Goal: Transaction & Acquisition: Download file/media

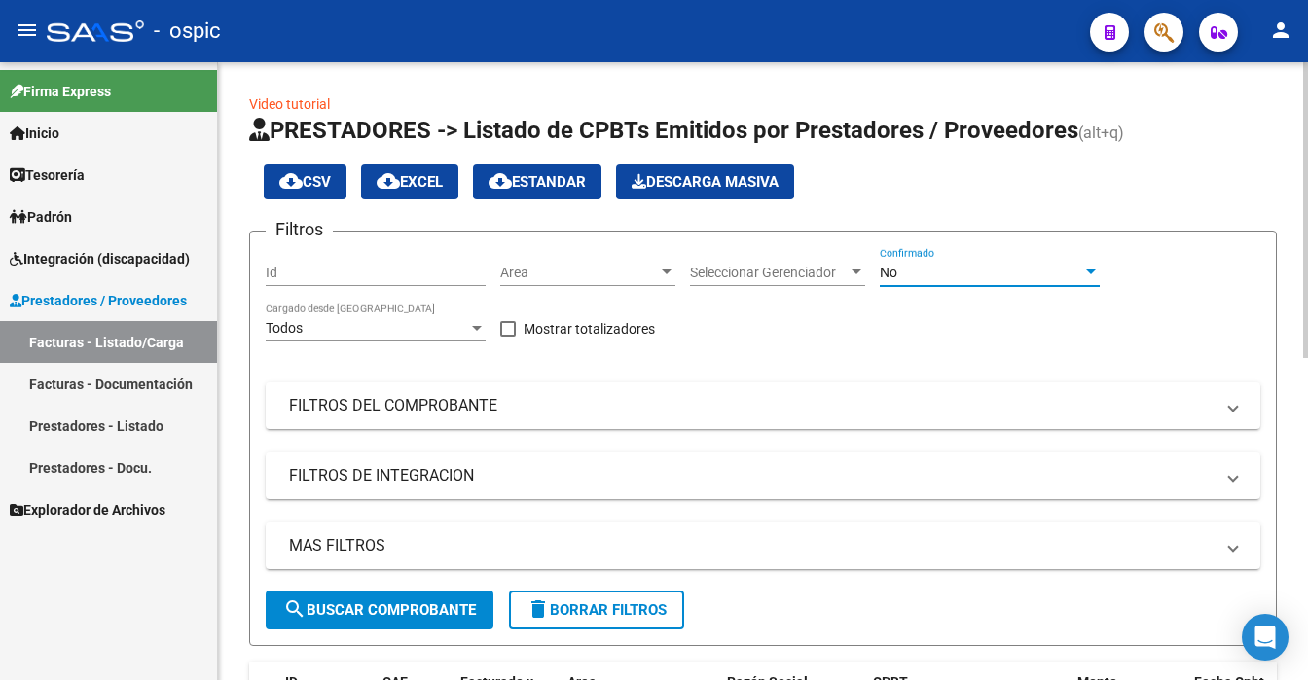
click at [934, 277] on div "No" at bounding box center [981, 273] width 202 height 17
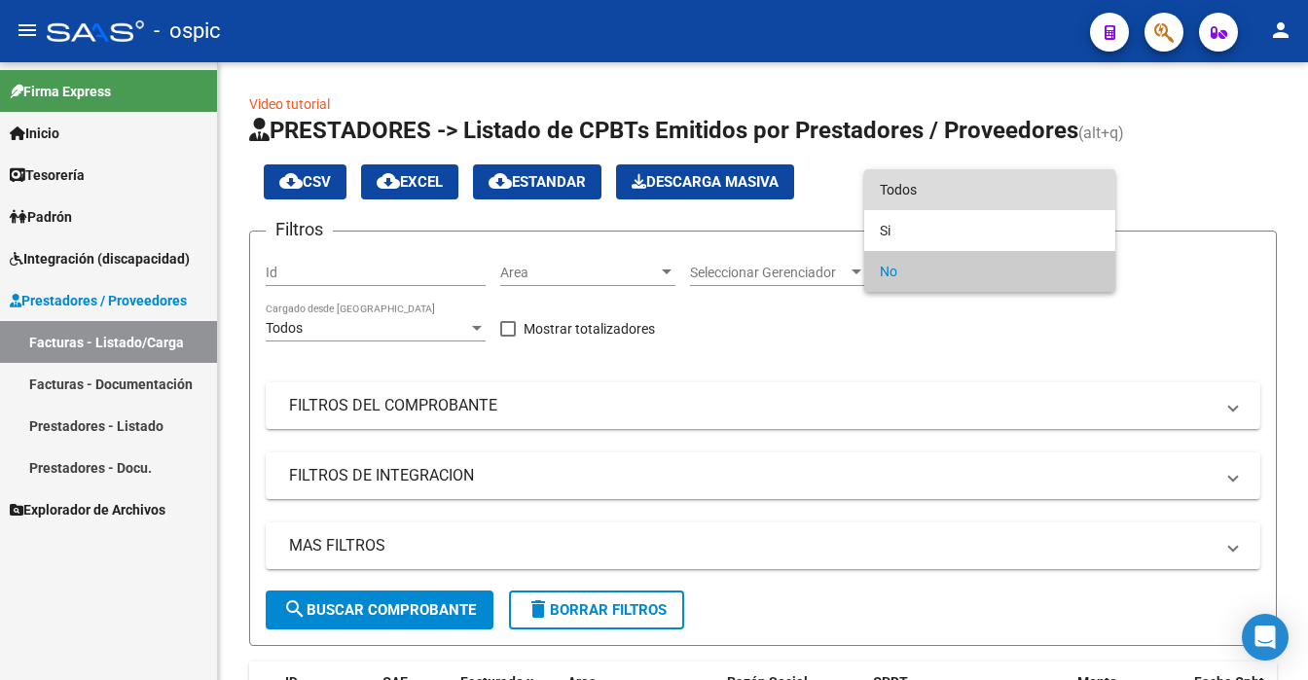
click at [915, 177] on span "Todos" at bounding box center [990, 189] width 220 height 41
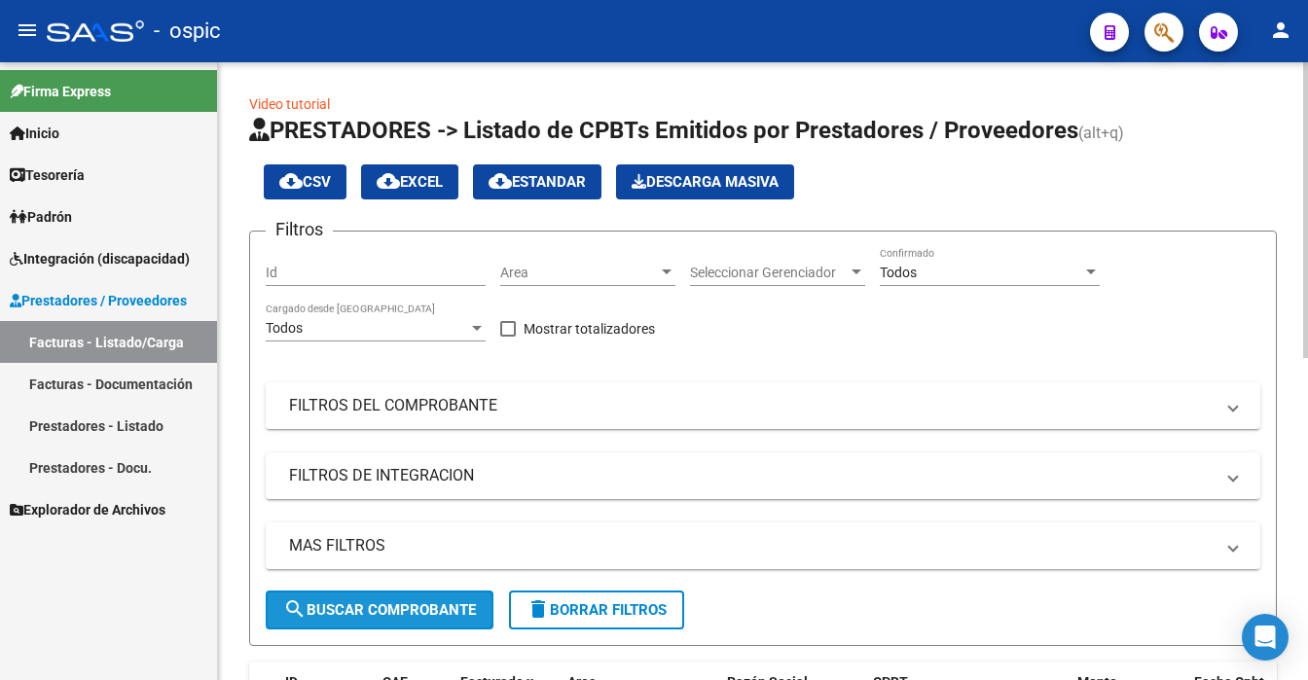
click at [377, 605] on span "search Buscar Comprobante" at bounding box center [379, 610] width 193 height 18
click at [1307, 577] on div at bounding box center [1305, 371] width 5 height 618
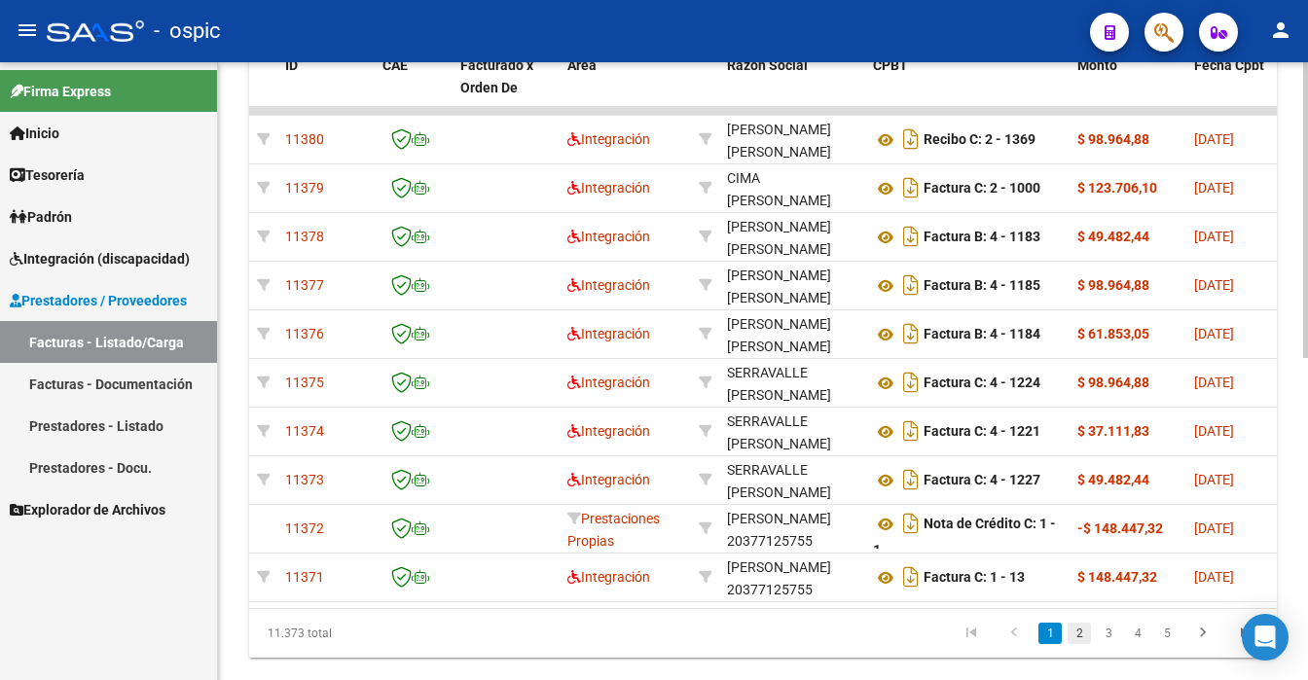
click at [1074, 643] on link "2" at bounding box center [1079, 633] width 23 height 21
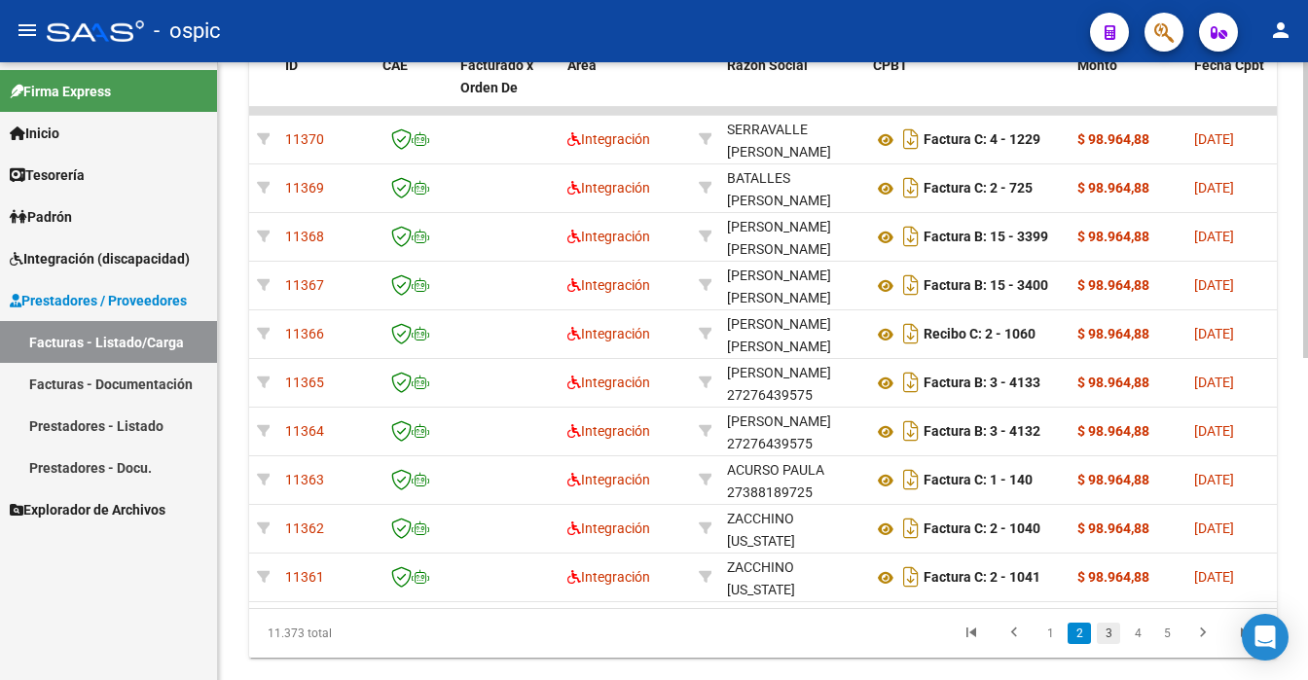
click at [1110, 644] on link "3" at bounding box center [1108, 633] width 23 height 21
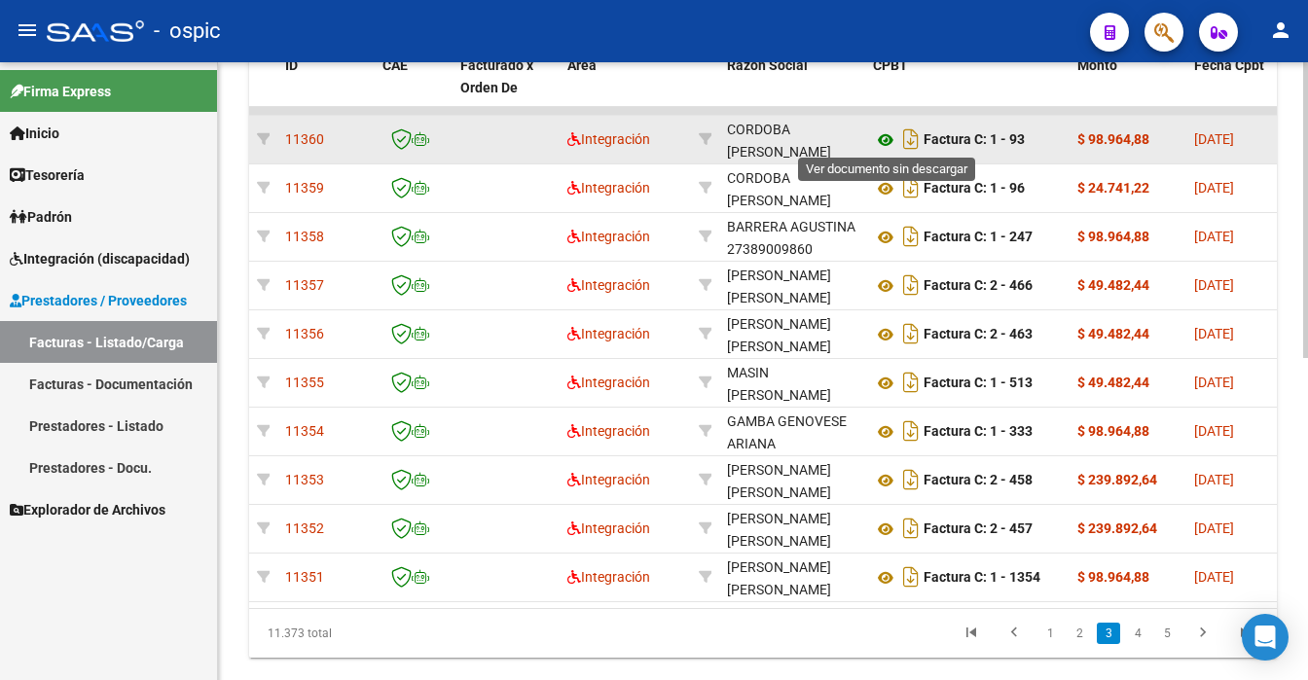
click at [886, 134] on icon at bounding box center [885, 139] width 25 height 23
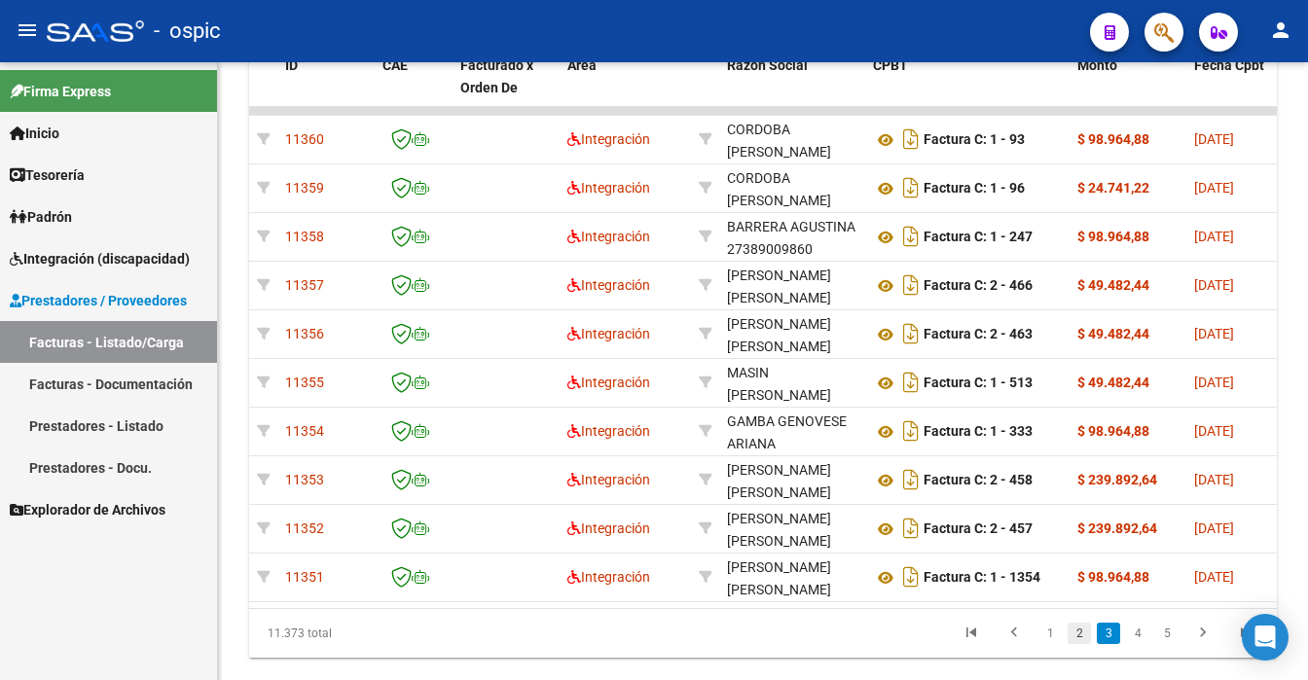
click at [1078, 644] on link "2" at bounding box center [1079, 633] width 23 height 21
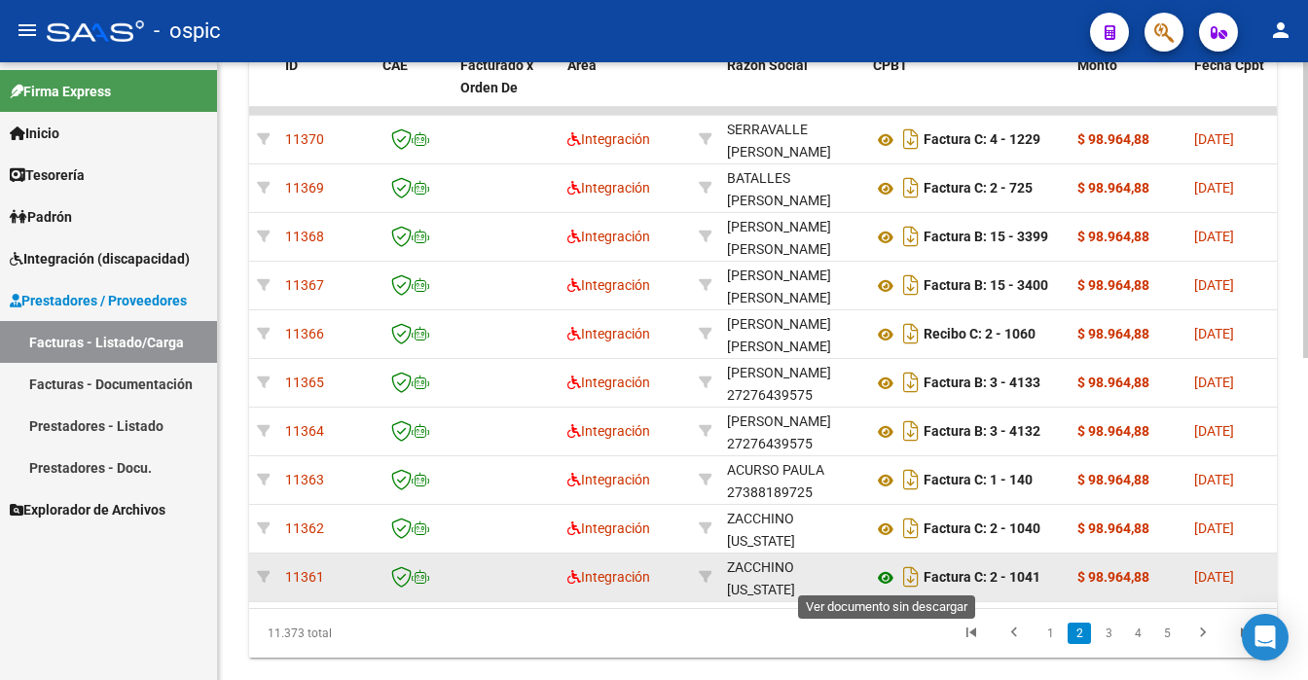
click at [887, 572] on icon at bounding box center [885, 577] width 25 height 23
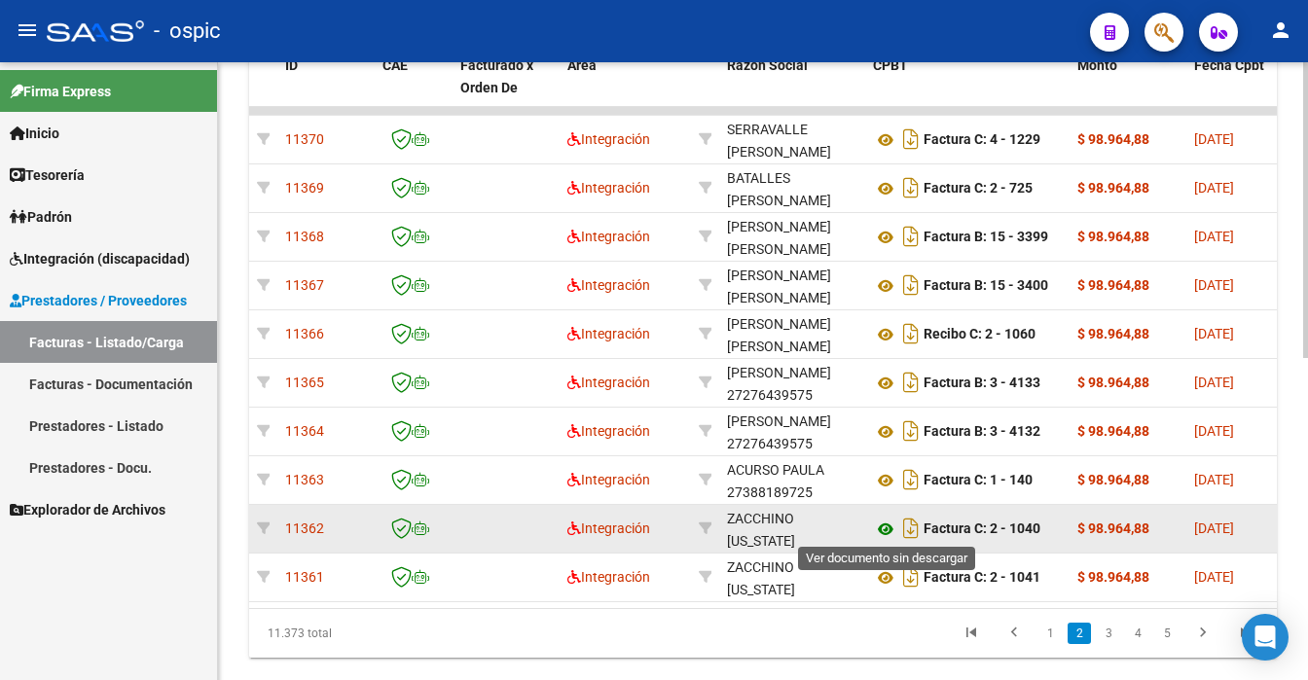
click at [880, 522] on icon at bounding box center [885, 529] width 25 height 23
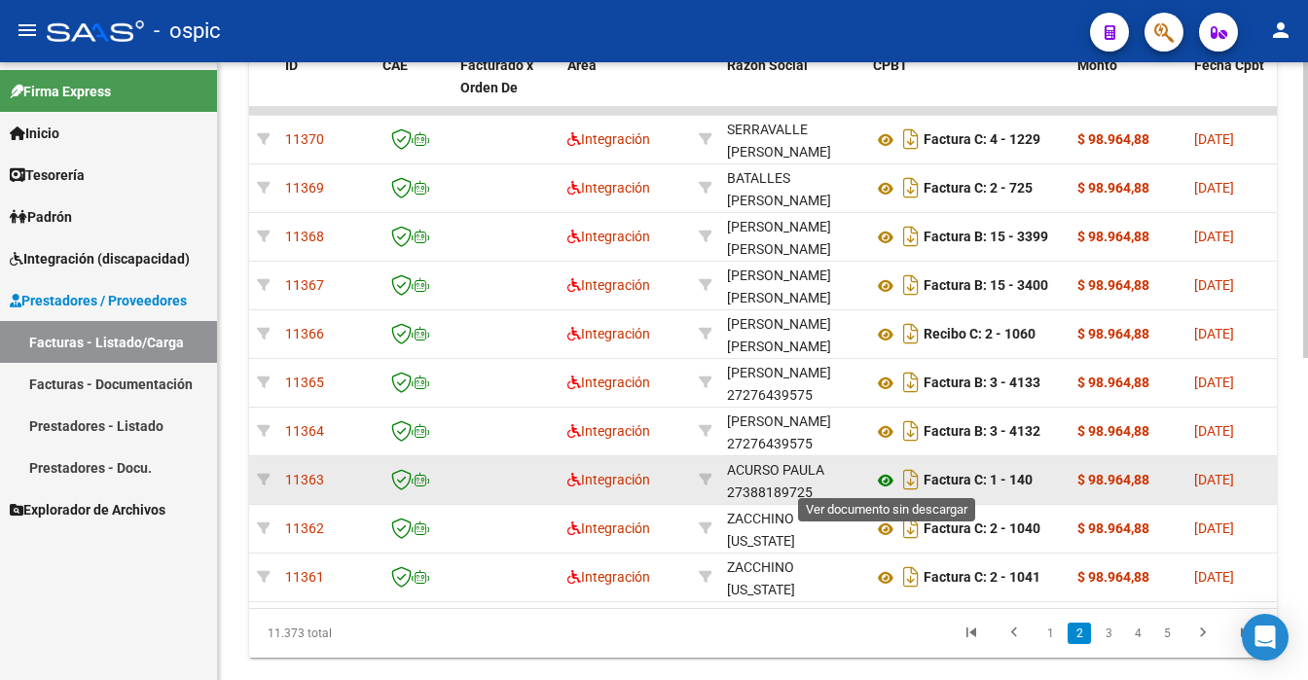
click at [878, 473] on icon at bounding box center [885, 480] width 25 height 23
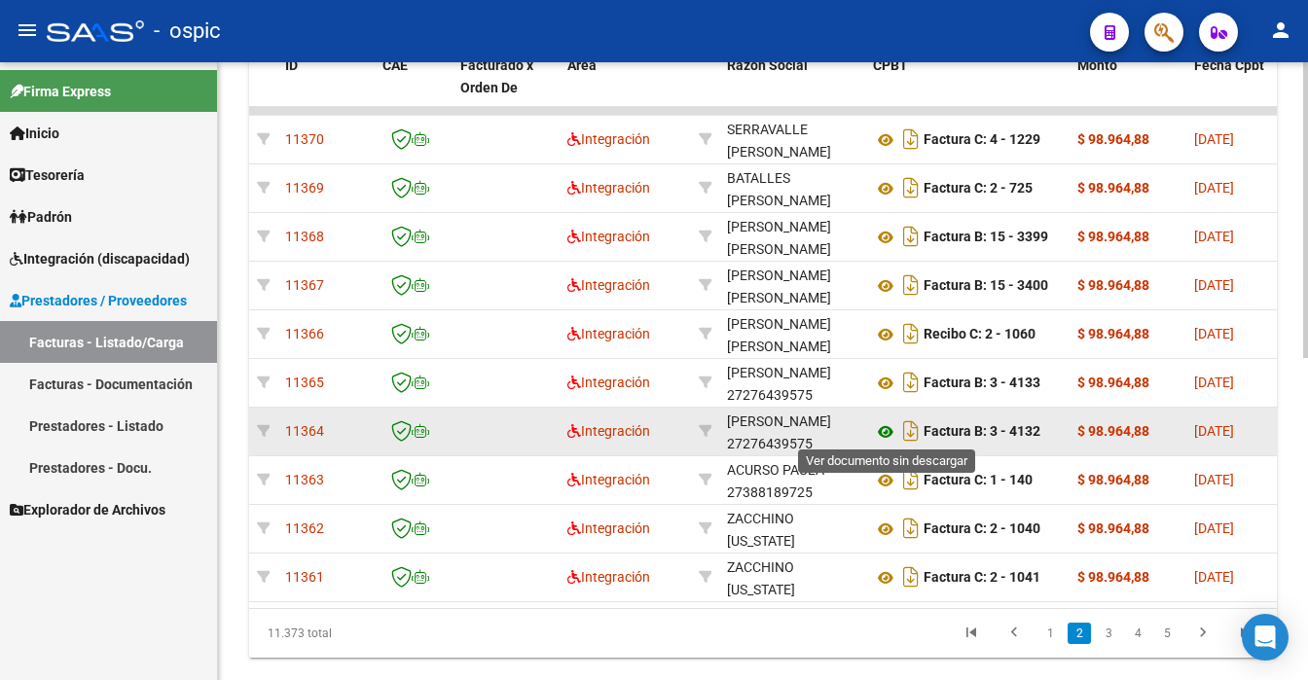
click at [878, 425] on icon at bounding box center [885, 431] width 25 height 23
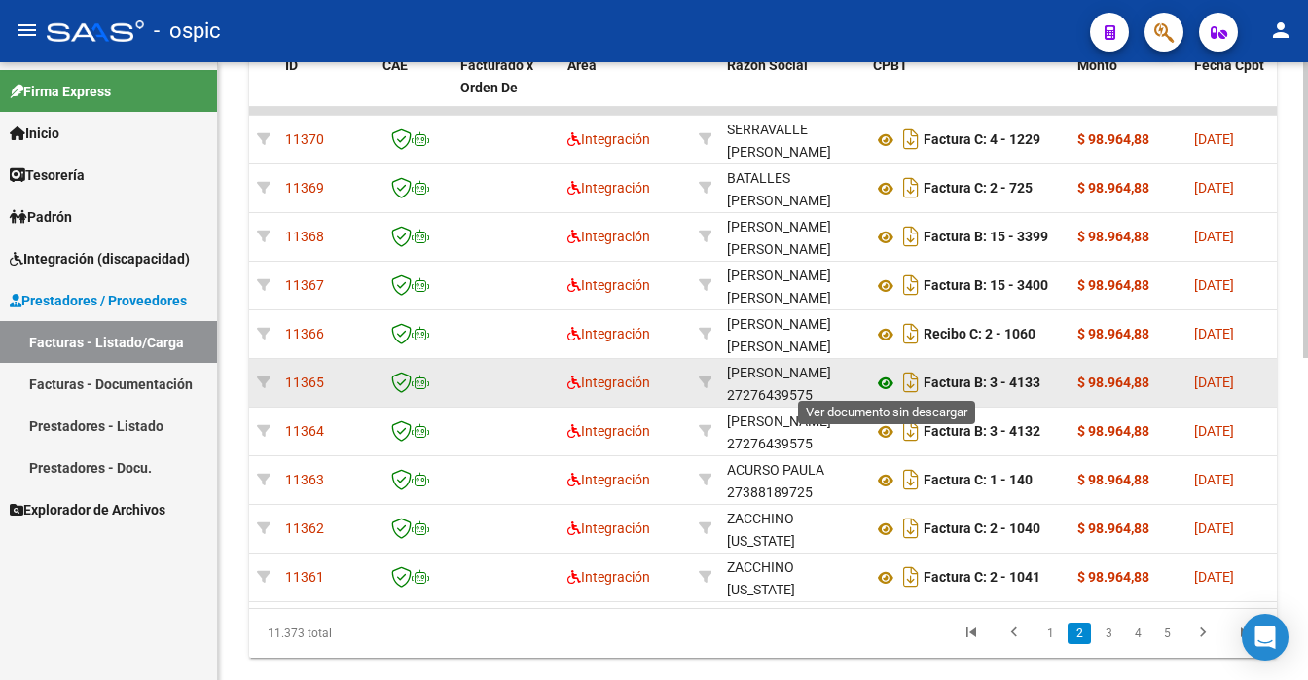
click at [885, 381] on icon at bounding box center [885, 383] width 25 height 23
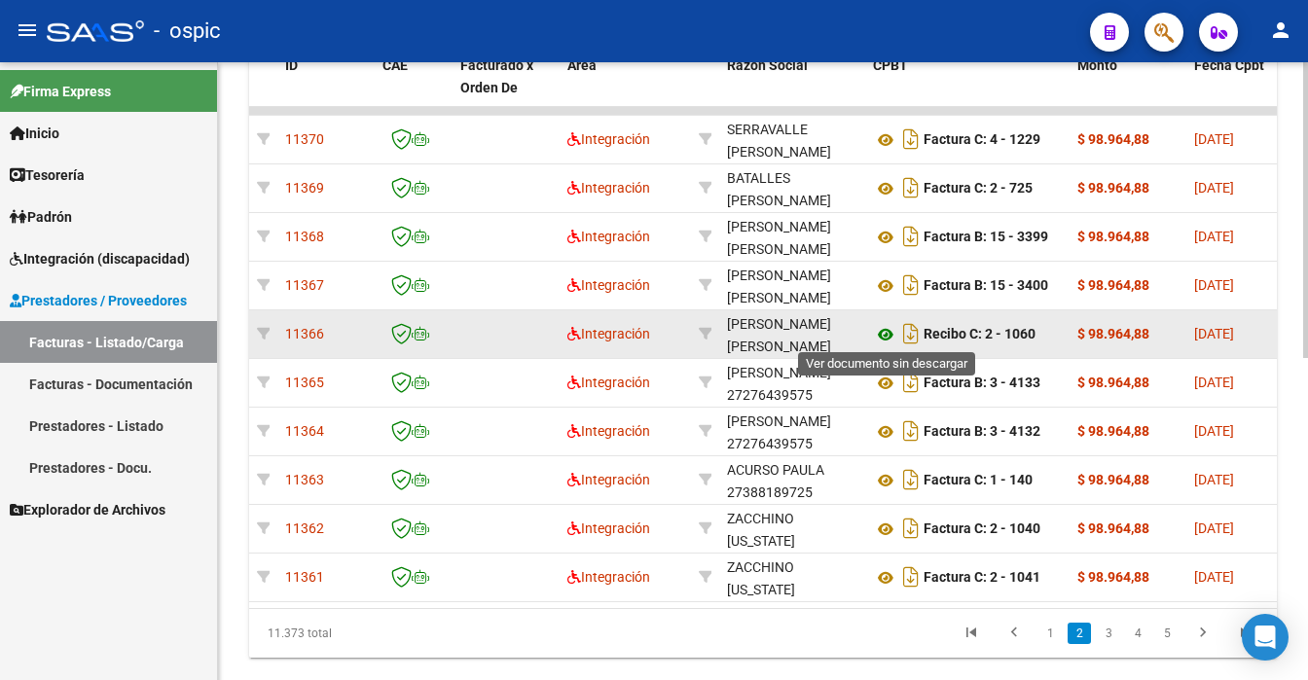
click at [880, 329] on icon at bounding box center [885, 334] width 25 height 23
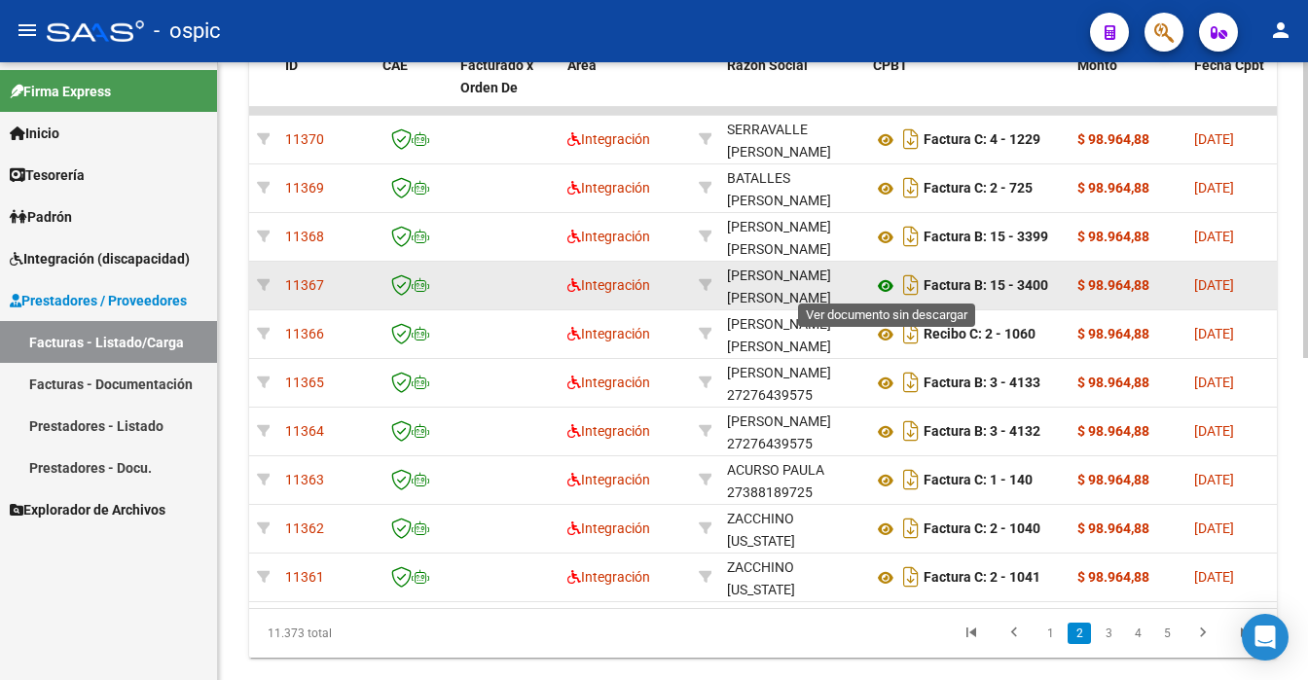
click at [883, 283] on icon at bounding box center [885, 285] width 25 height 23
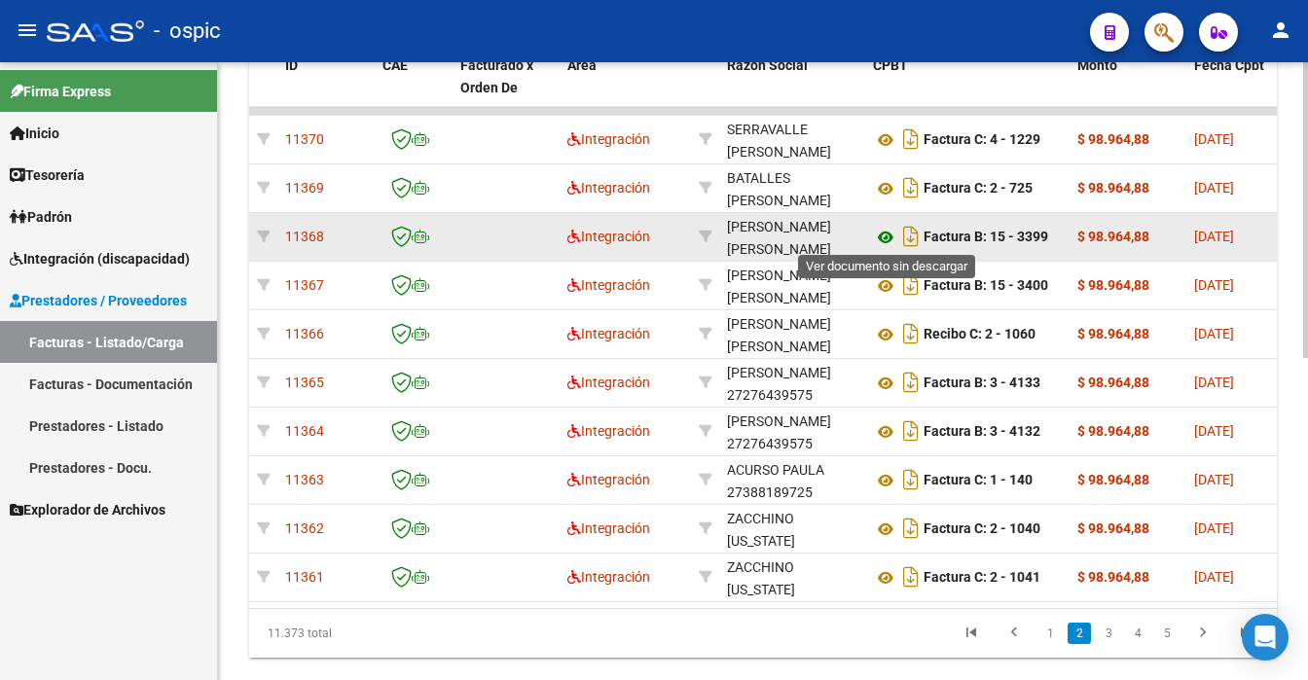
click at [879, 230] on icon at bounding box center [885, 237] width 25 height 23
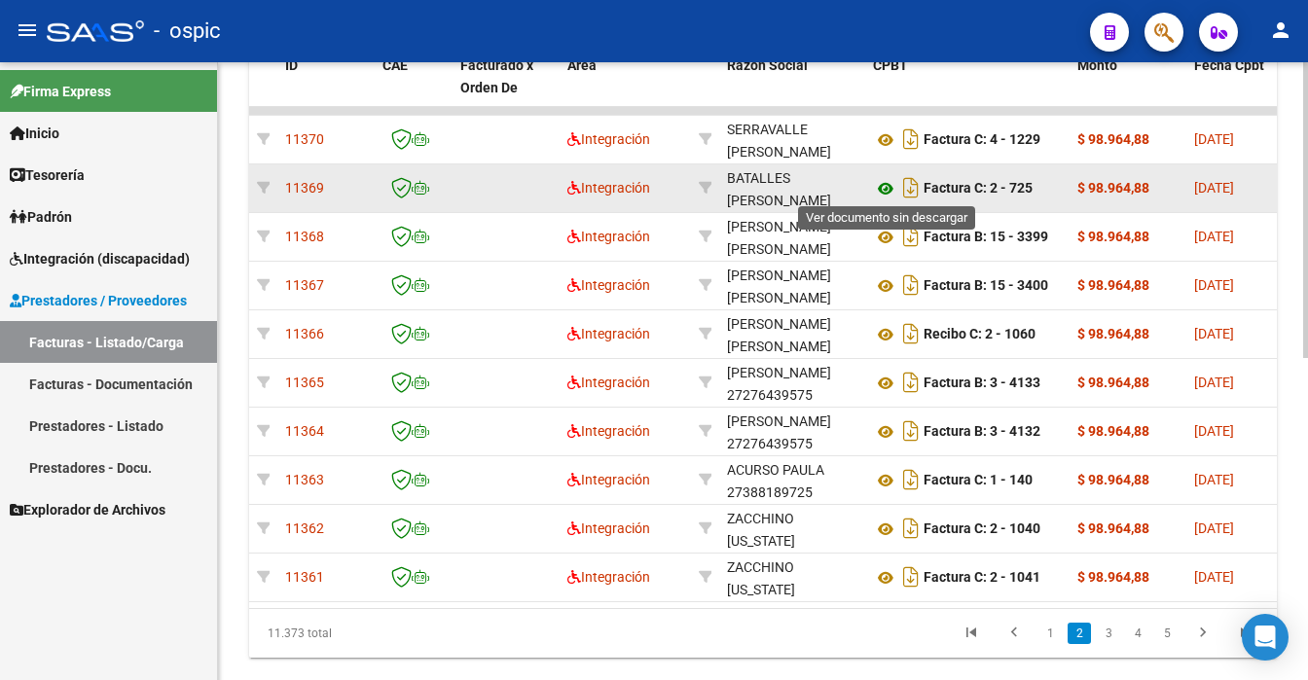
click at [887, 182] on icon at bounding box center [885, 188] width 25 height 23
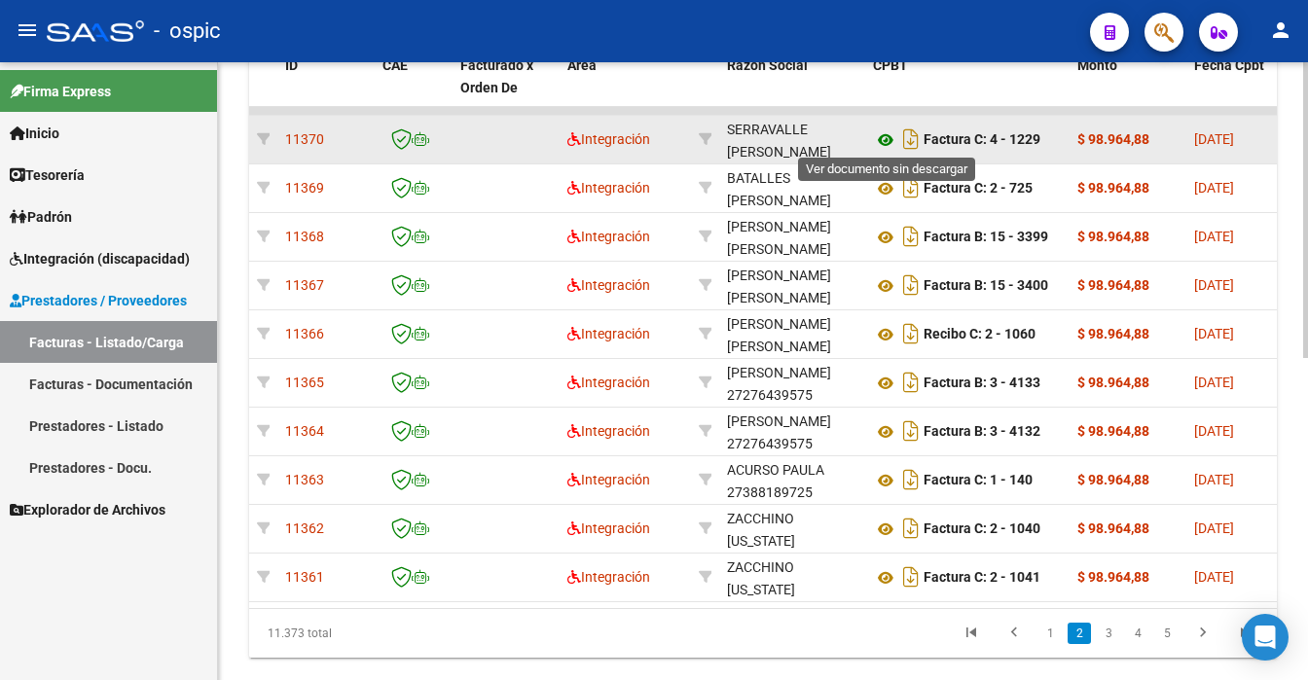
click at [883, 138] on icon at bounding box center [885, 139] width 25 height 23
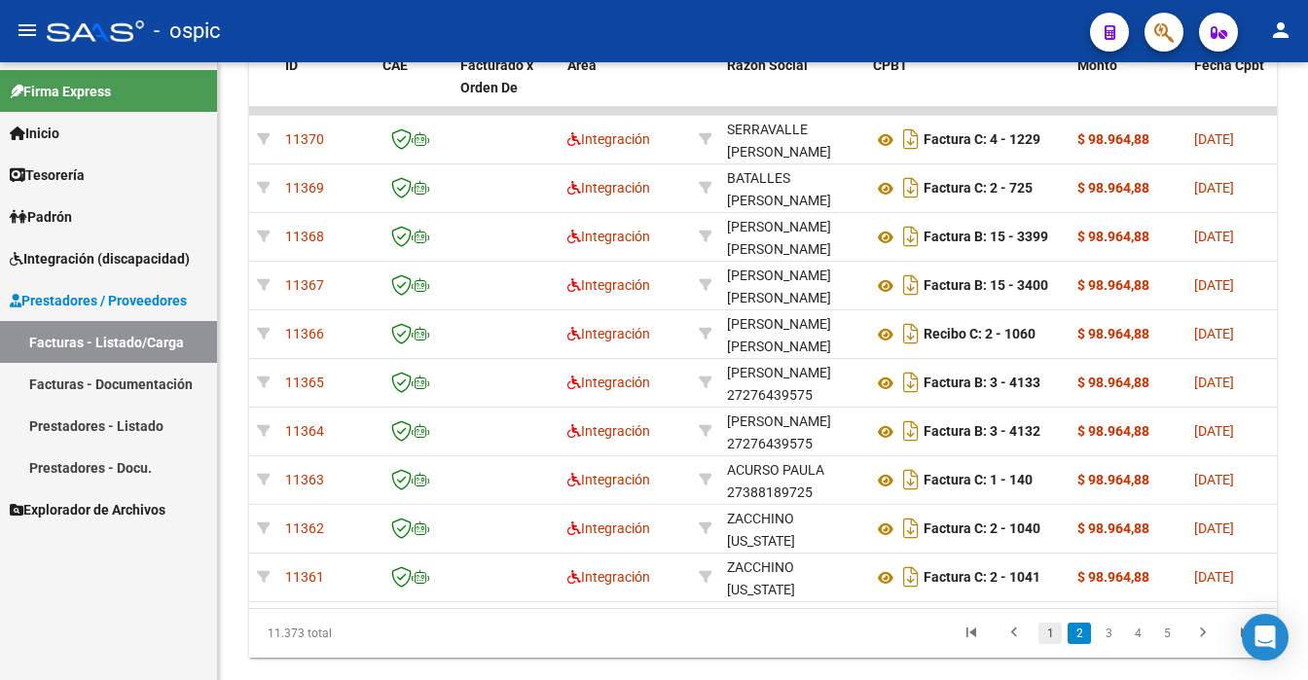
click at [1048, 644] on link "1" at bounding box center [1049, 633] width 23 height 21
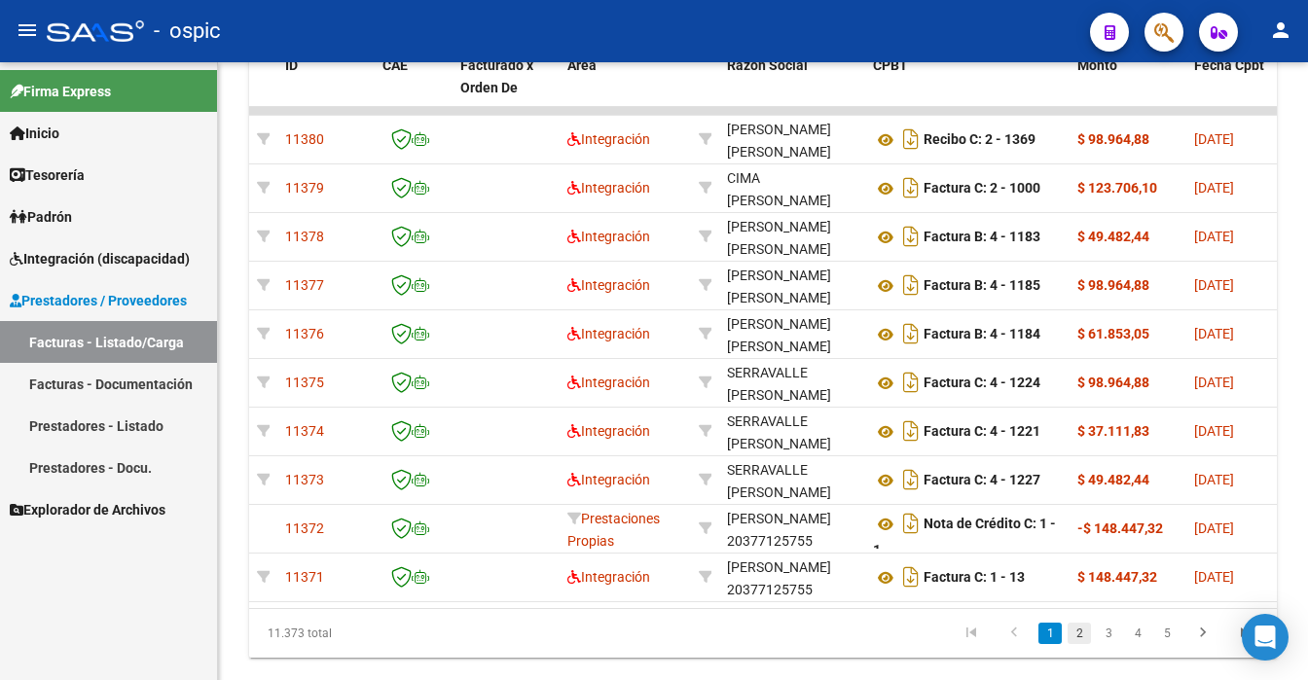
click at [1074, 644] on link "2" at bounding box center [1079, 633] width 23 height 21
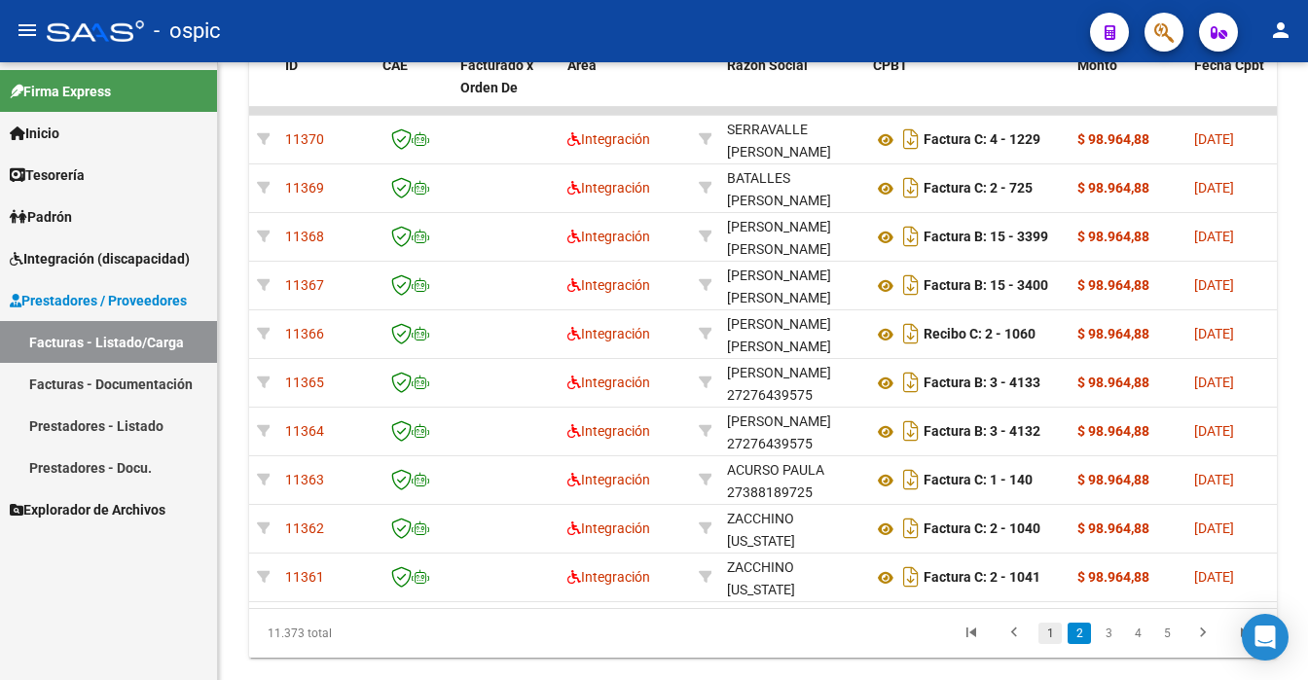
click at [1051, 644] on link "1" at bounding box center [1049, 633] width 23 height 21
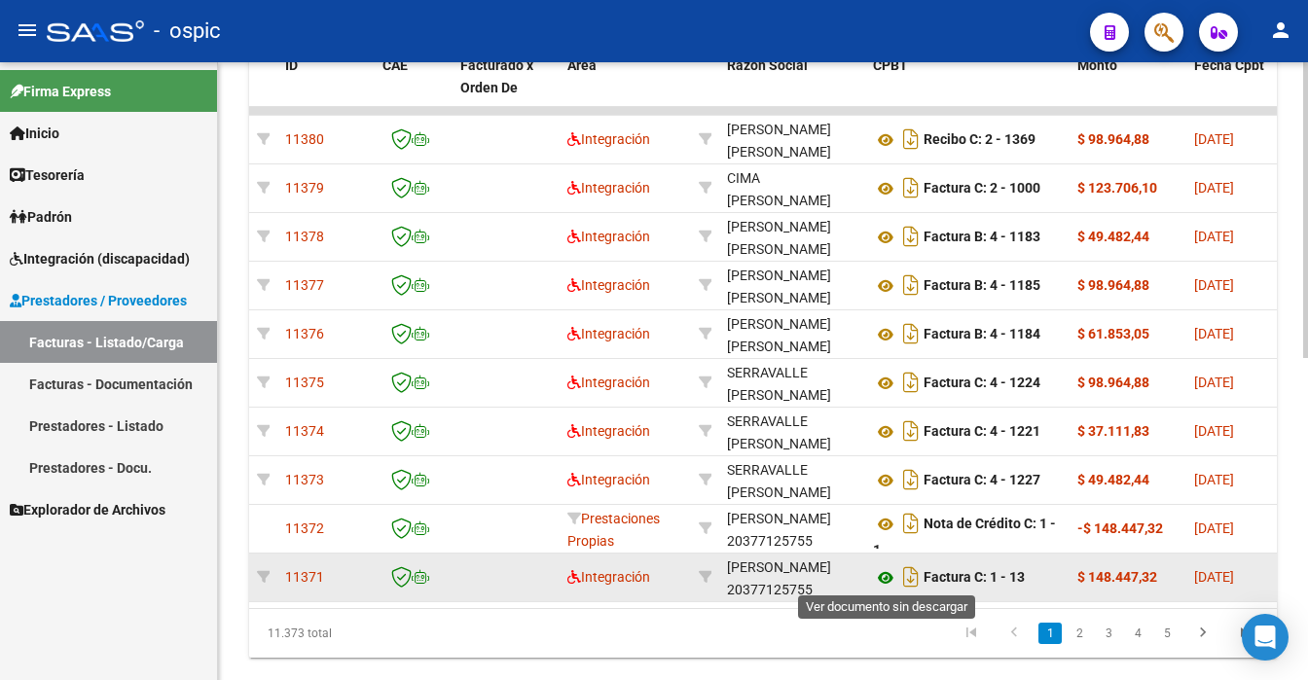
click at [888, 572] on icon at bounding box center [885, 577] width 25 height 23
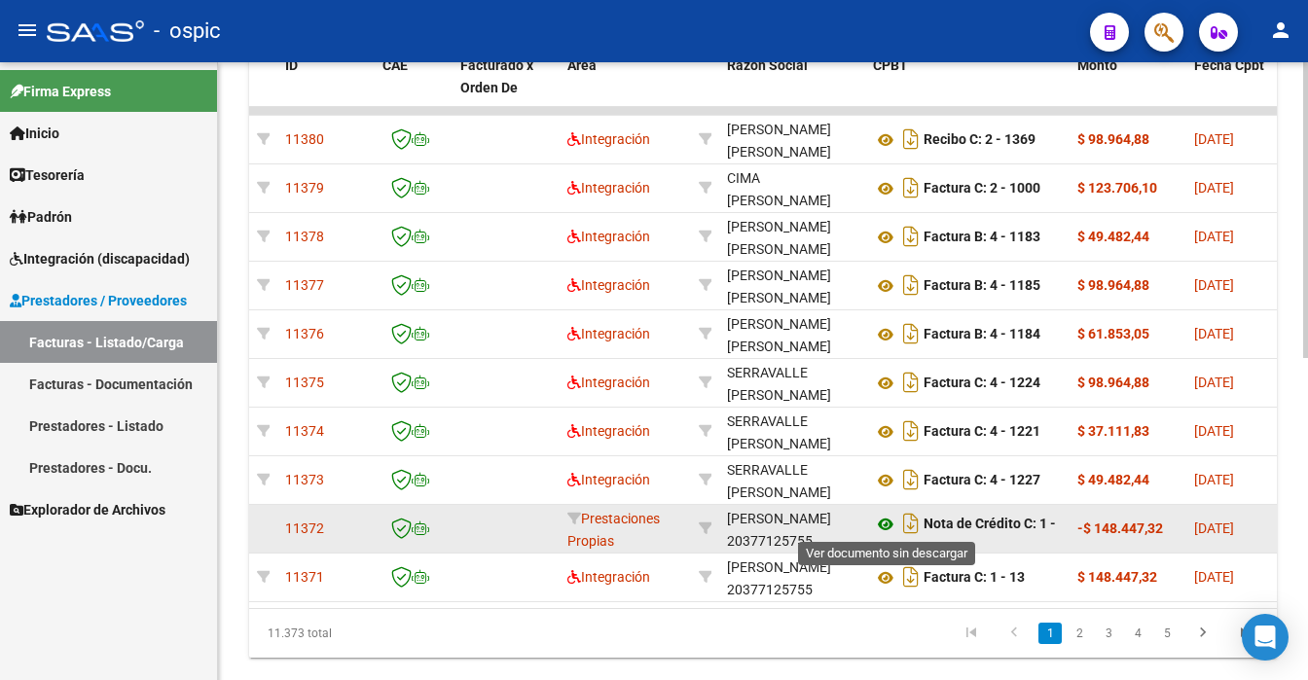
click at [884, 516] on icon at bounding box center [885, 524] width 25 height 23
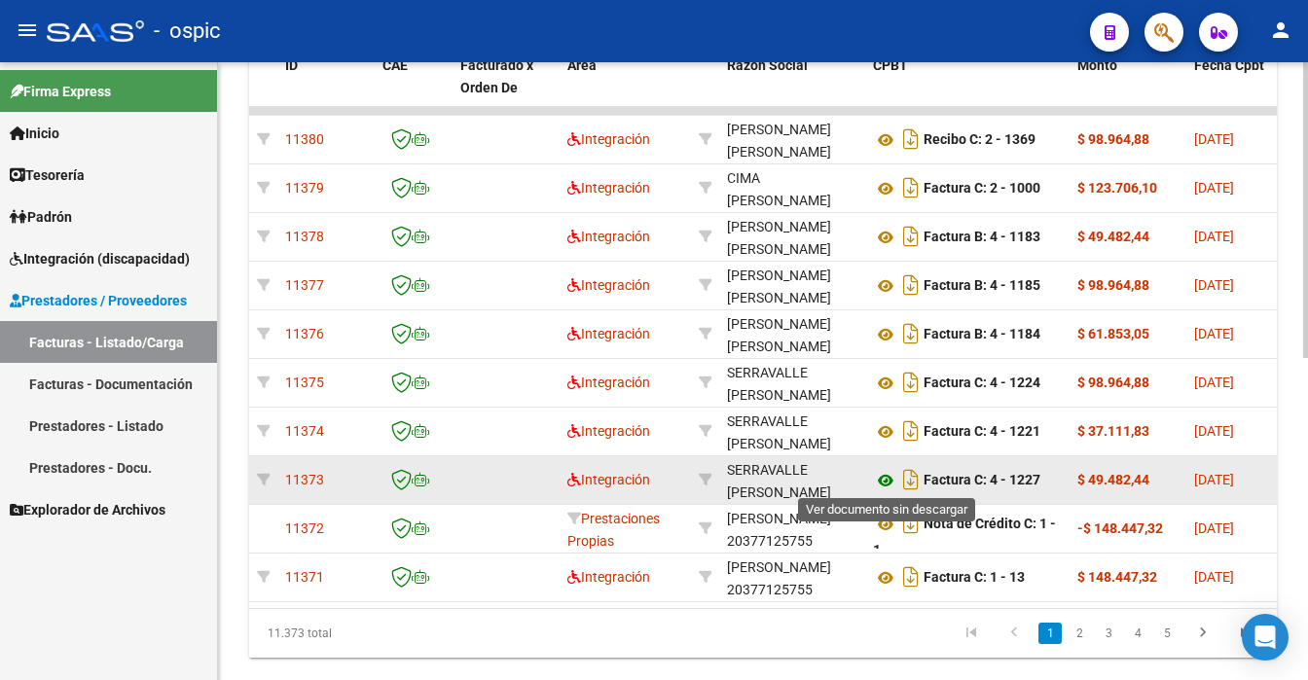
click at [881, 477] on icon at bounding box center [885, 480] width 25 height 23
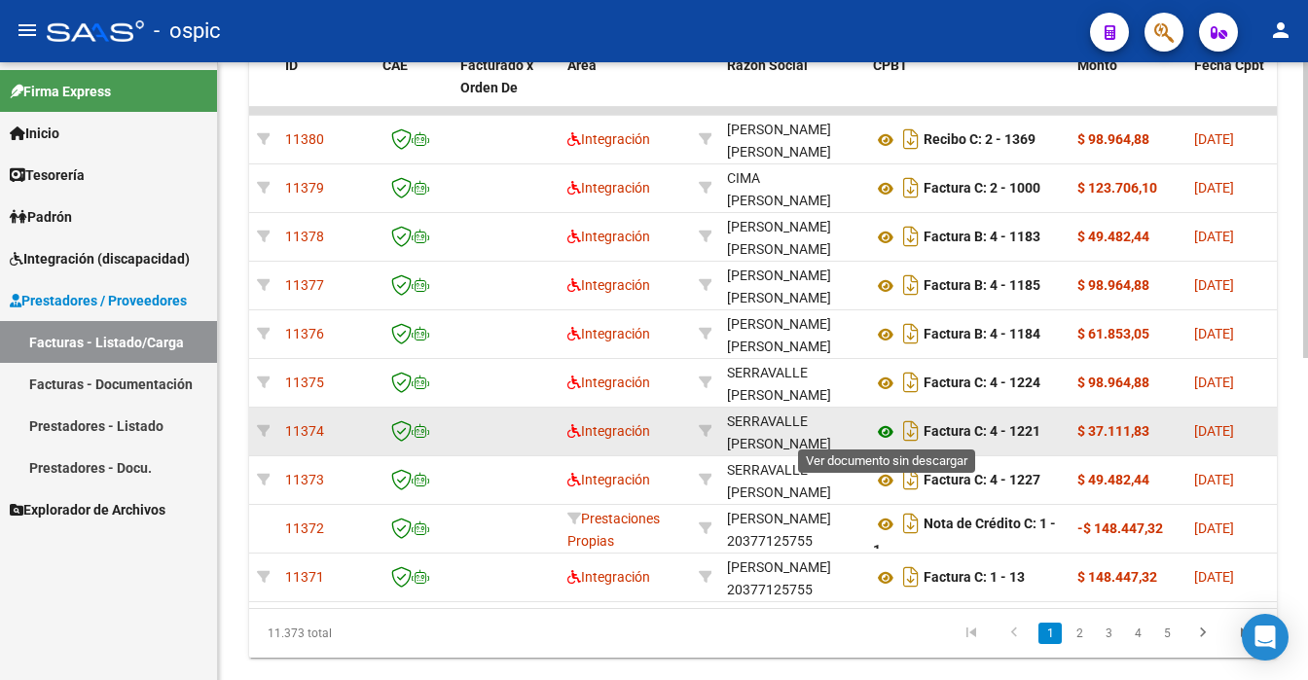
click at [886, 431] on icon at bounding box center [885, 431] width 25 height 23
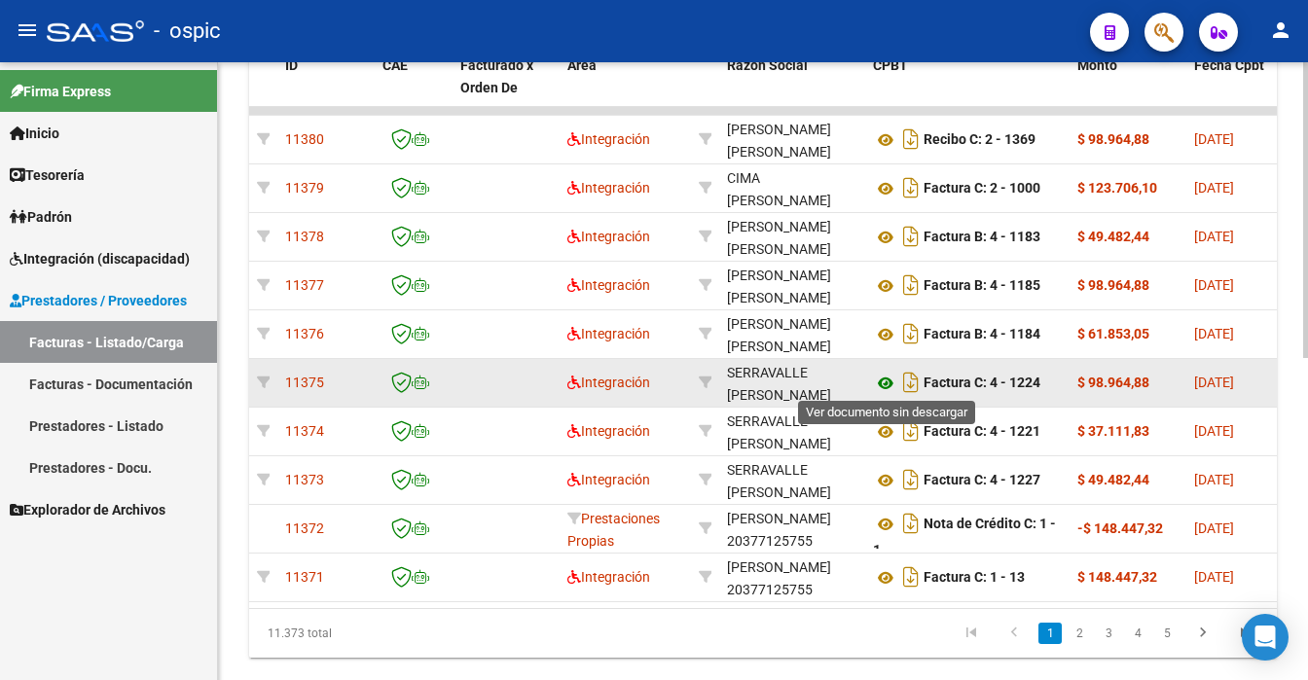
click at [888, 381] on icon at bounding box center [885, 383] width 25 height 23
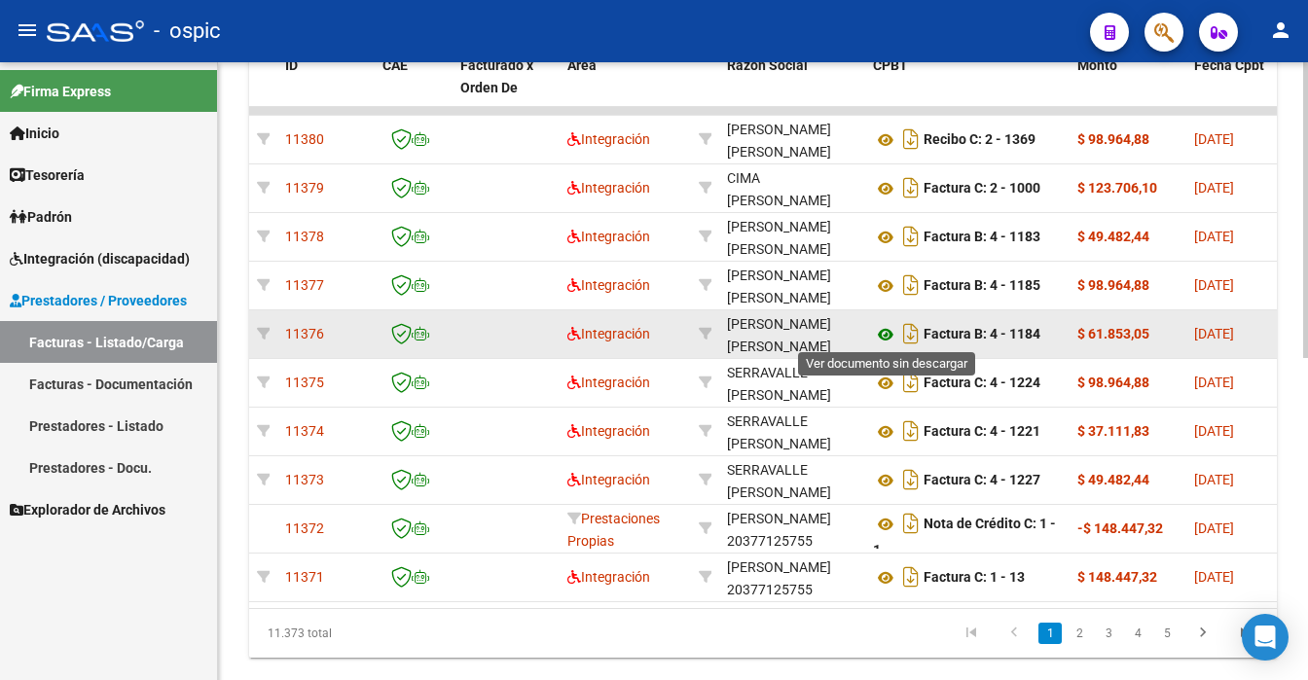
click at [886, 327] on icon at bounding box center [885, 334] width 25 height 23
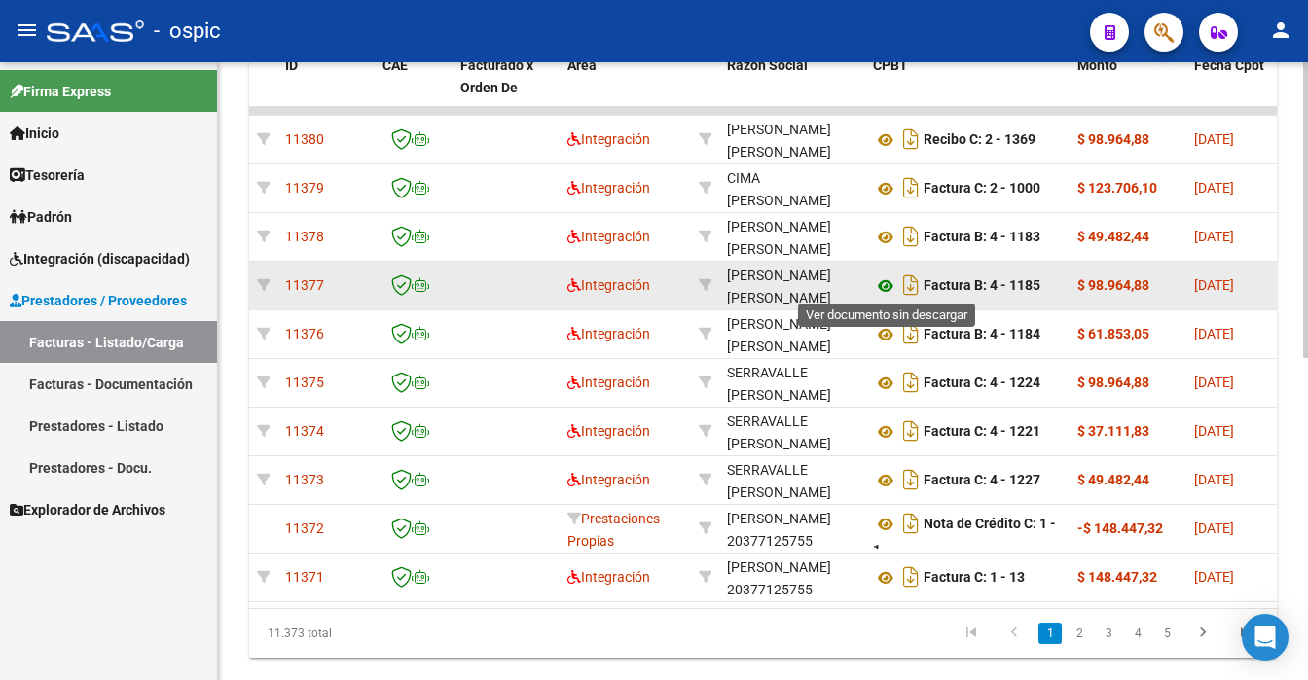
click at [880, 283] on icon at bounding box center [885, 285] width 25 height 23
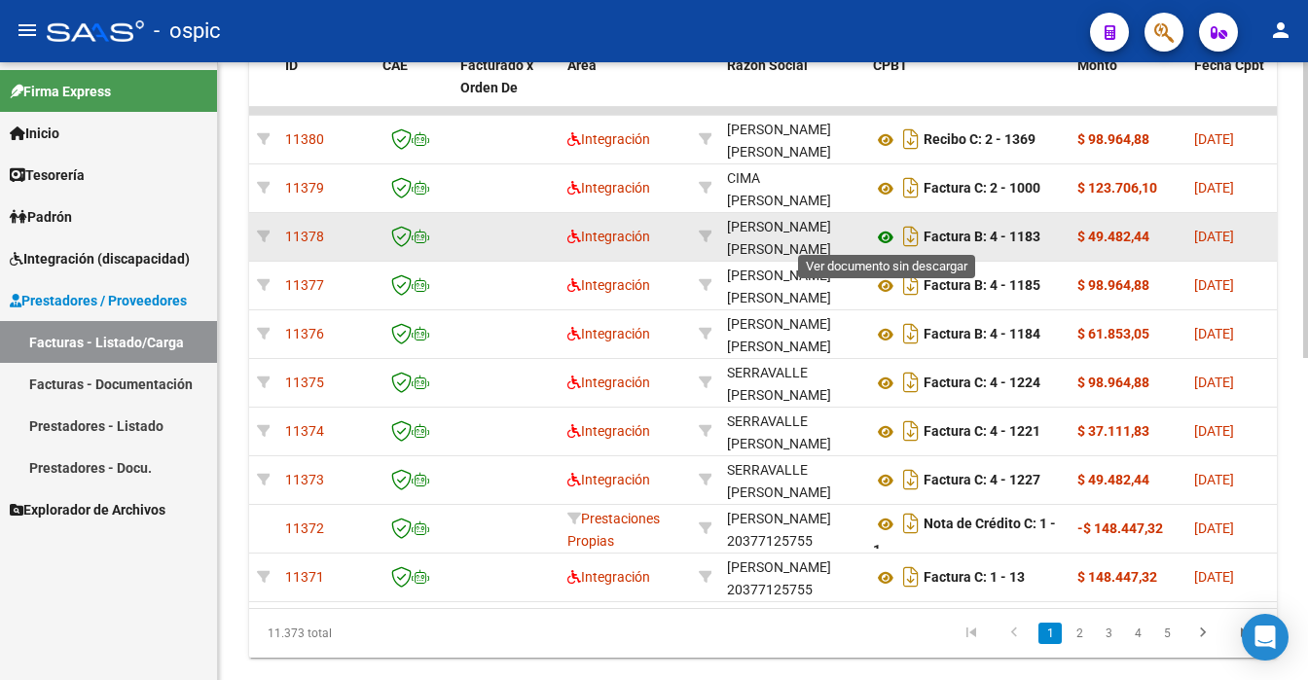
click at [881, 237] on icon at bounding box center [885, 237] width 25 height 23
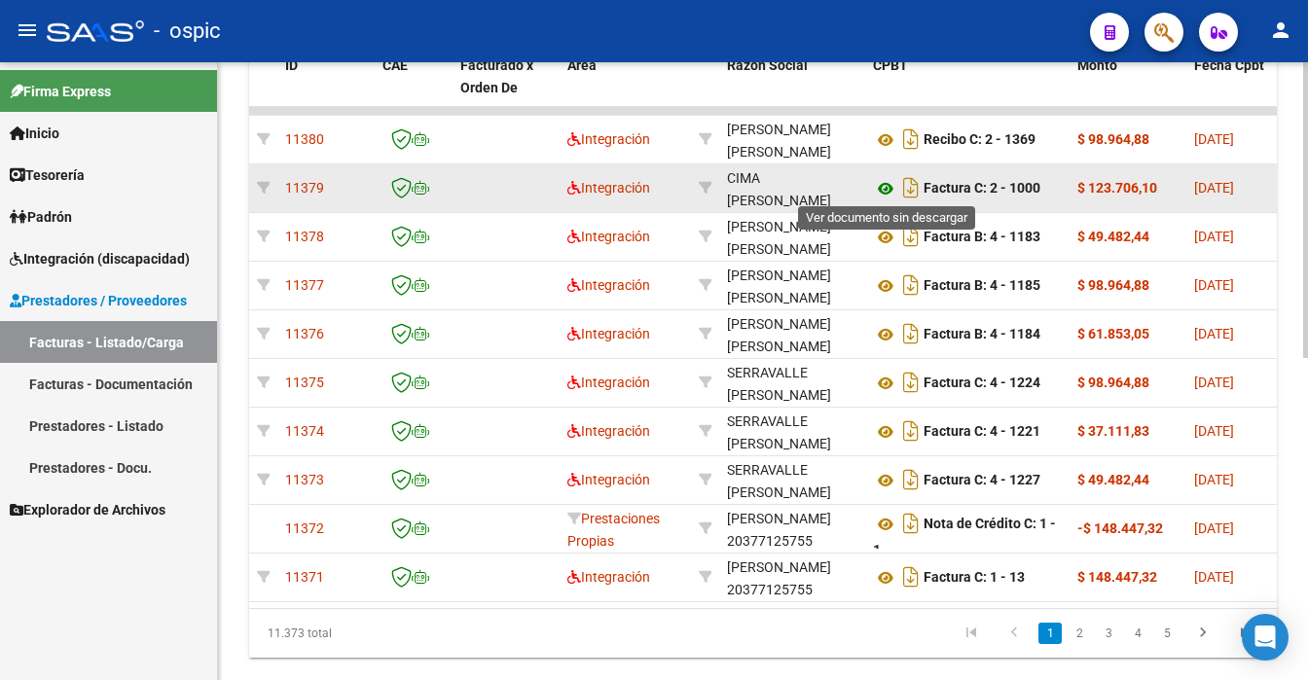
click at [881, 182] on icon at bounding box center [885, 188] width 25 height 23
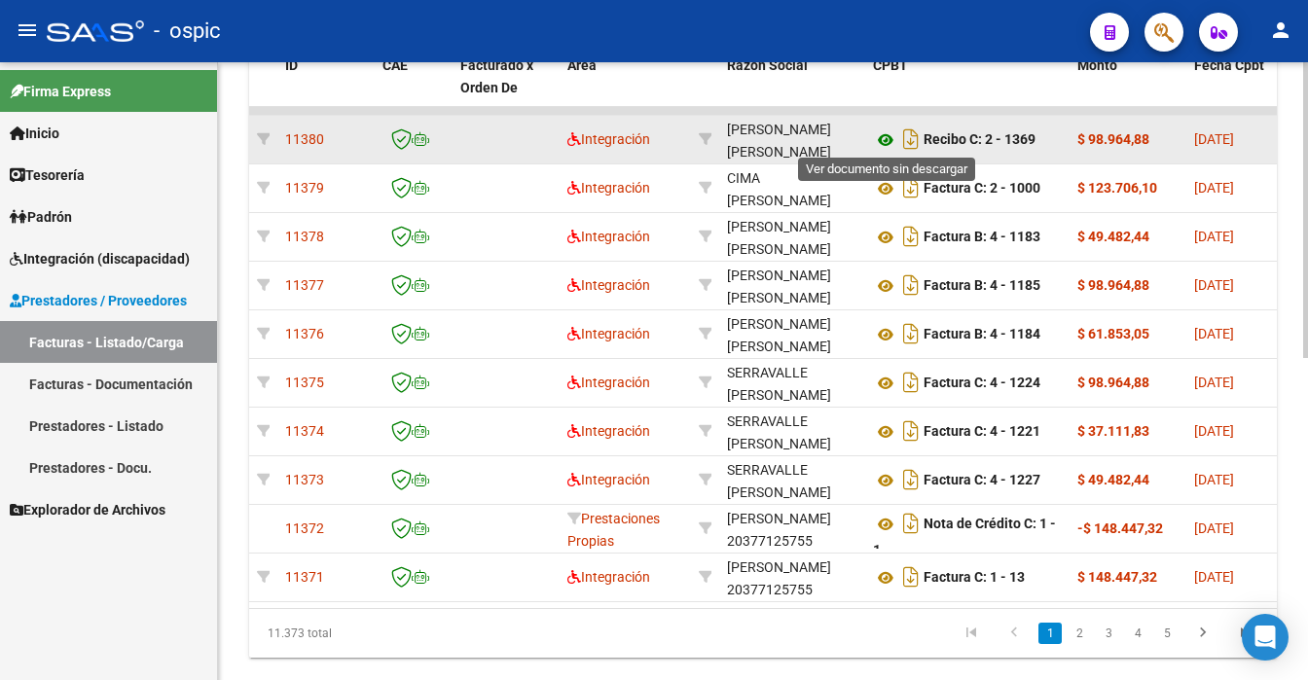
click at [888, 130] on icon at bounding box center [885, 139] width 25 height 23
